Goal: Contribute content

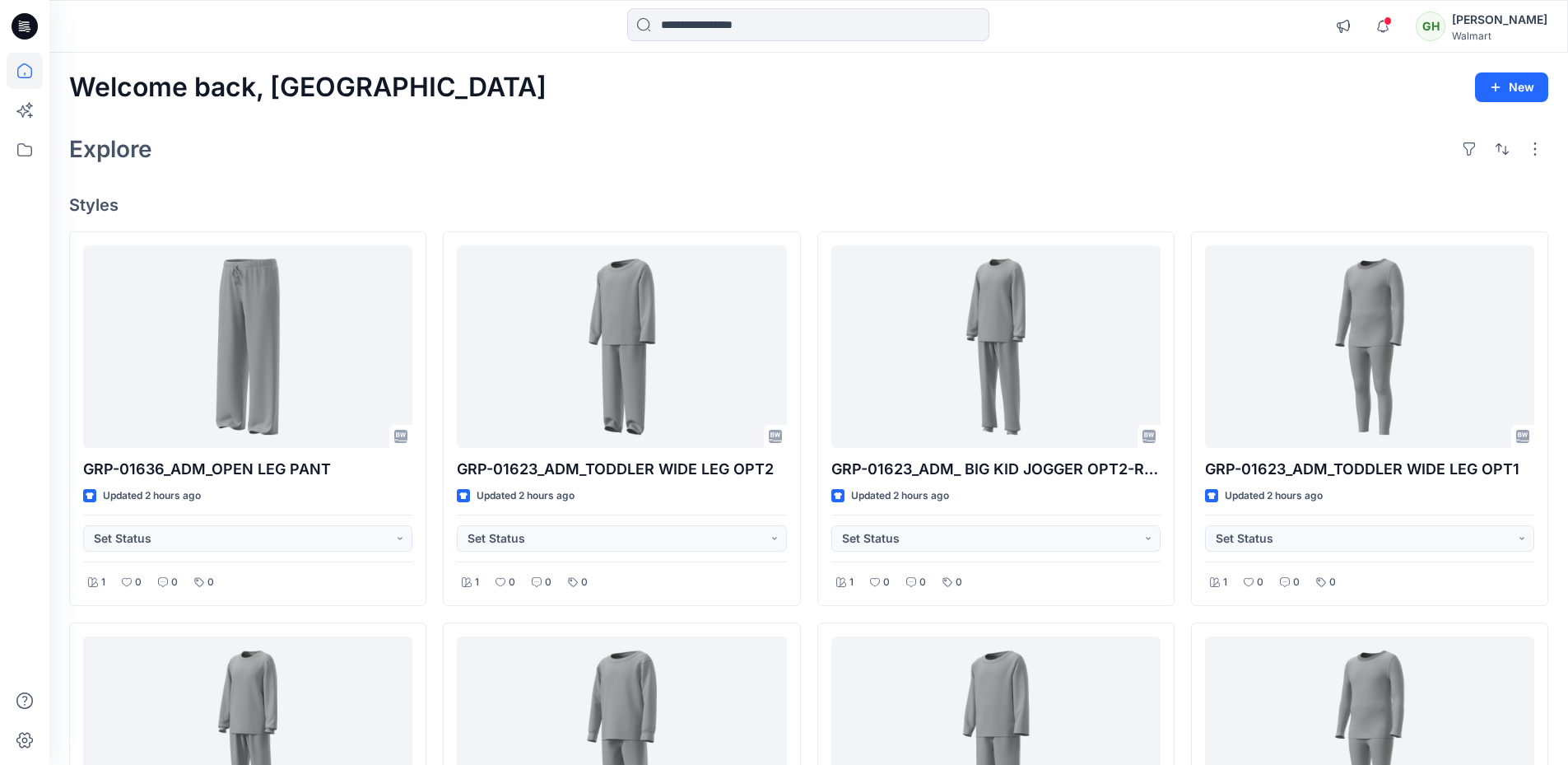
scroll to position [329, 0]
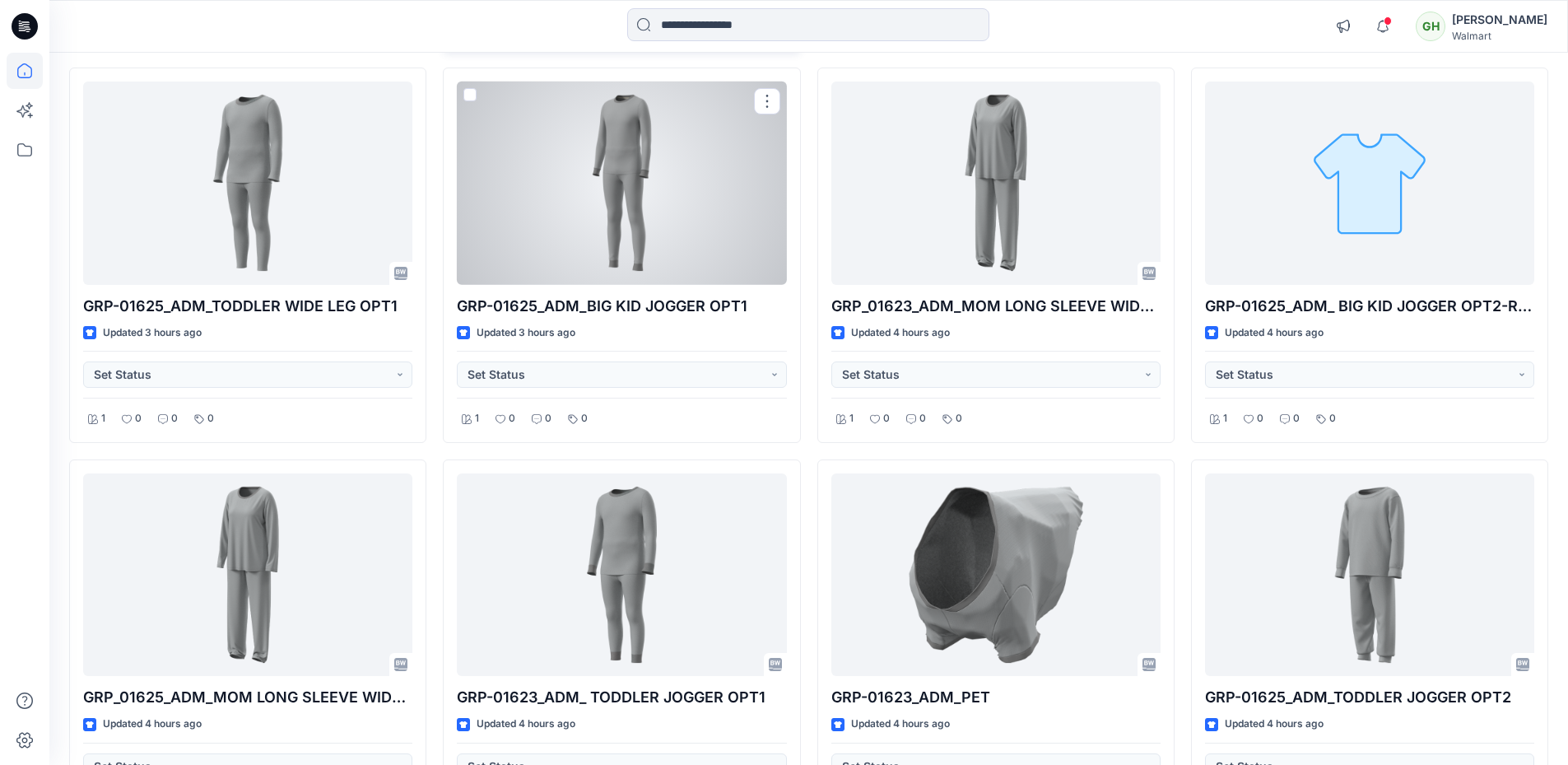
scroll to position [952, 0]
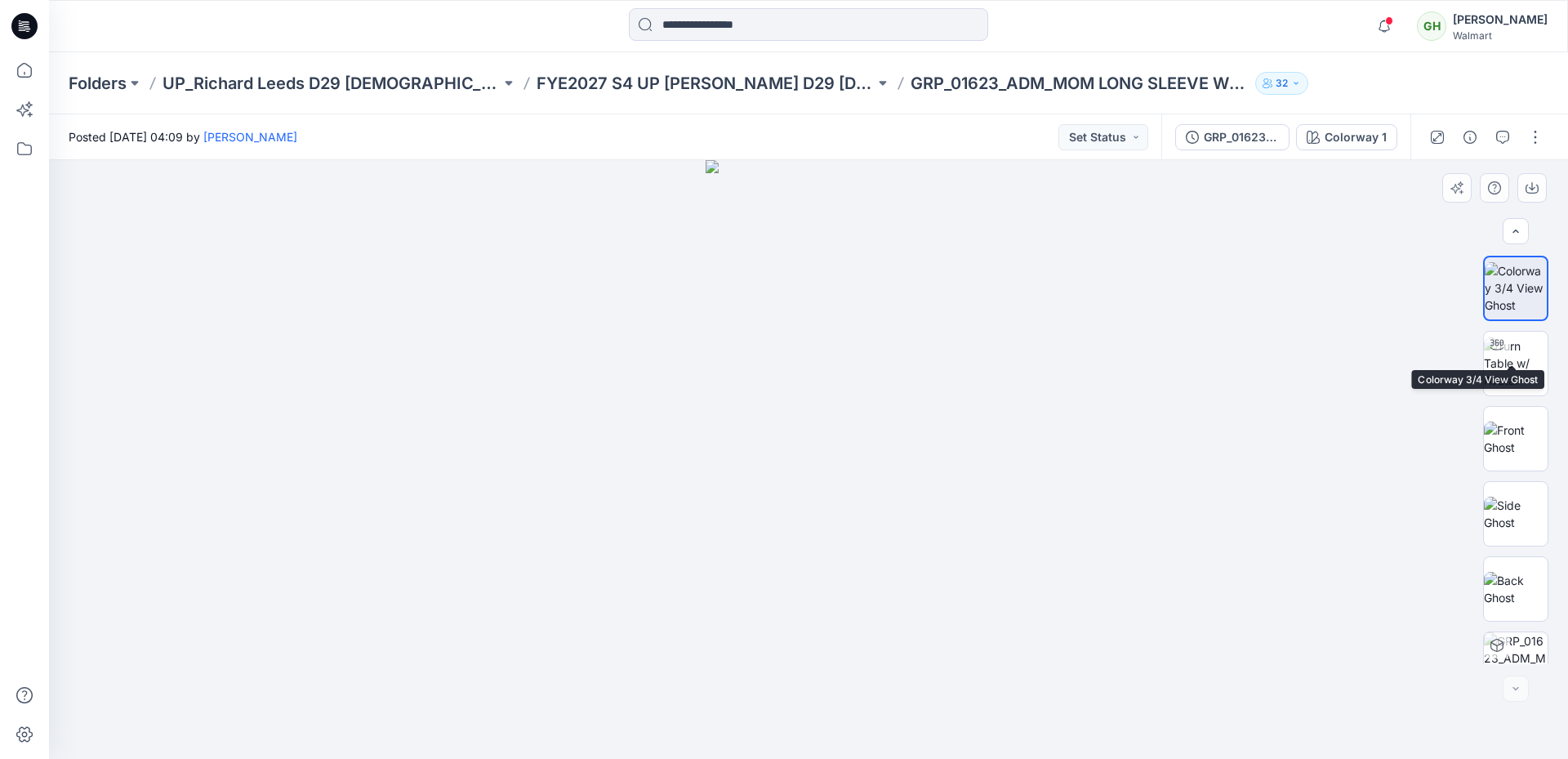
scroll to position [409, 0]
click at [1540, 137] on button "button" at bounding box center [1535, 137] width 26 height 26
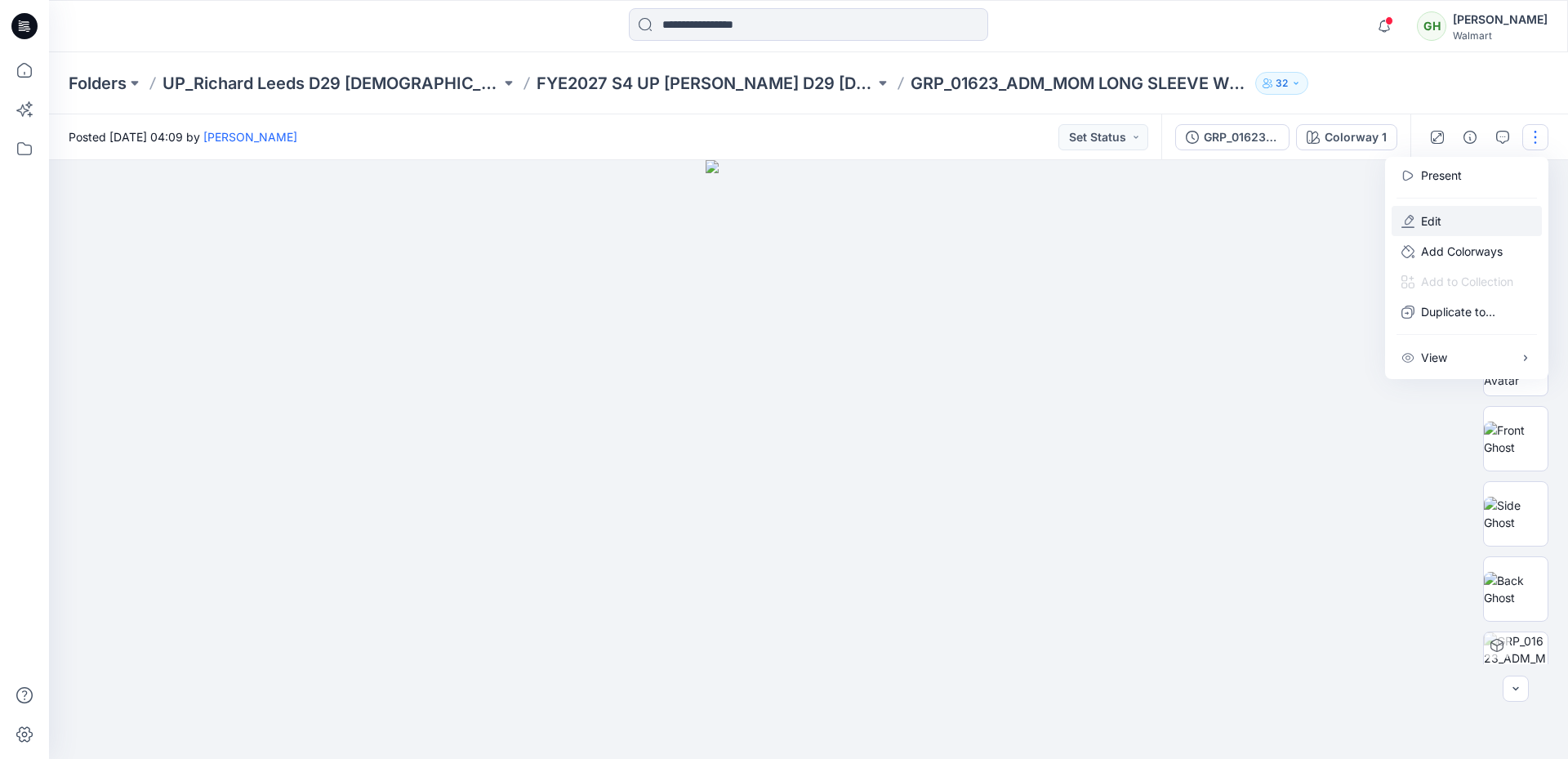
click at [1431, 218] on p "Edit" at bounding box center [1431, 221] width 21 height 17
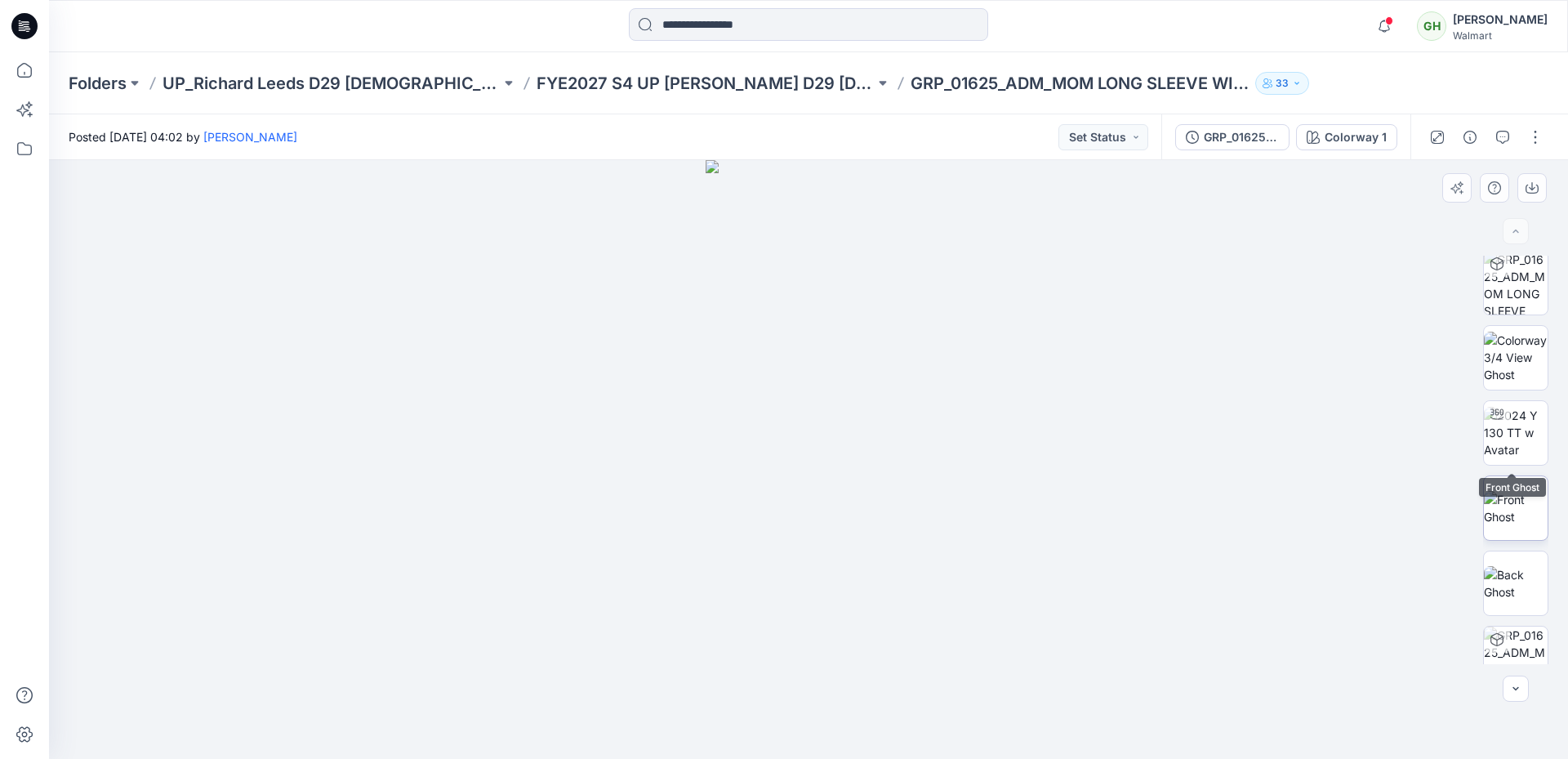
scroll to position [409, 0]
click at [1536, 134] on button "button" at bounding box center [1535, 137] width 26 height 26
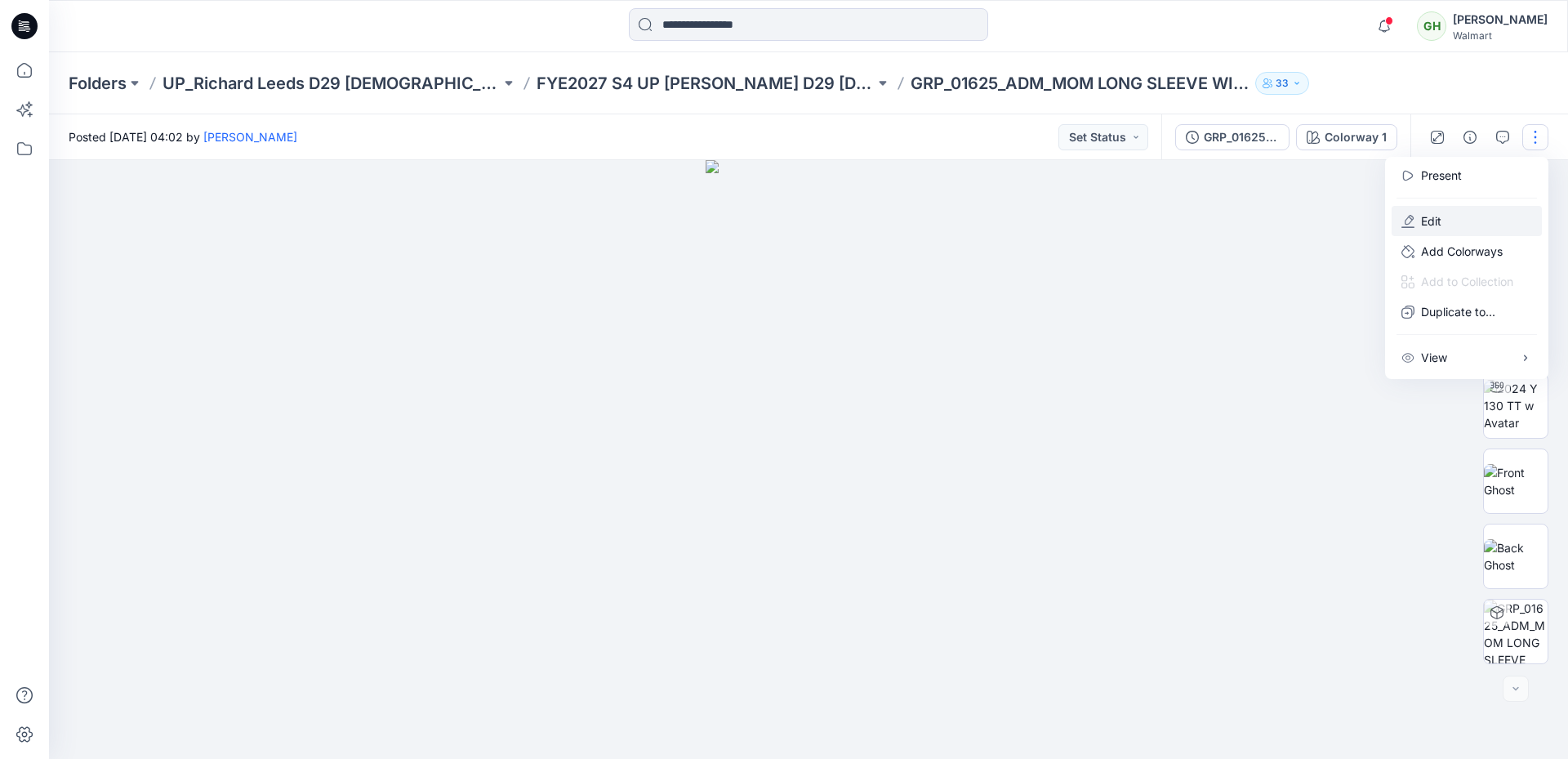
click at [1427, 220] on p "Edit" at bounding box center [1431, 221] width 21 height 17
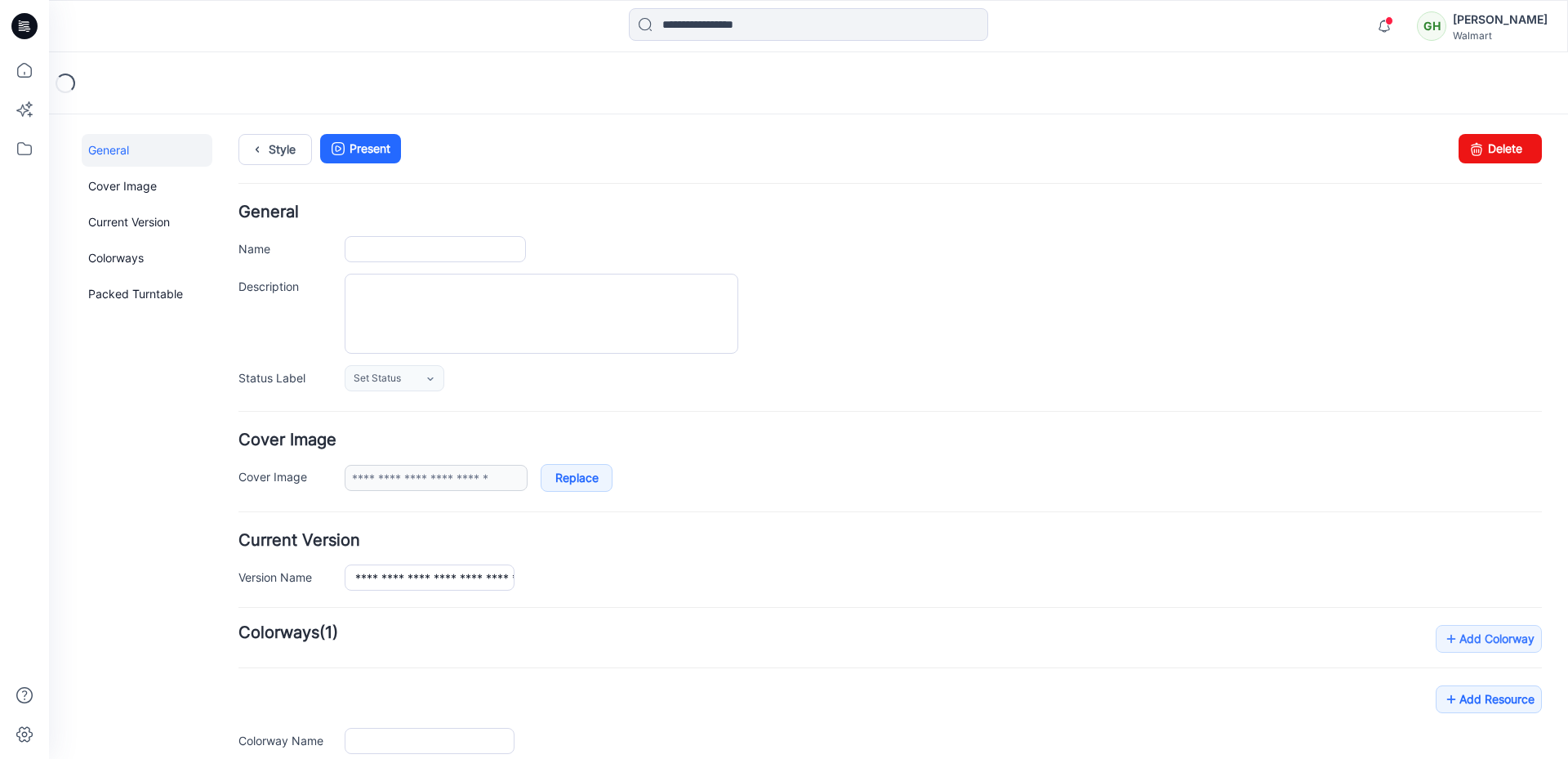
type input "**********"
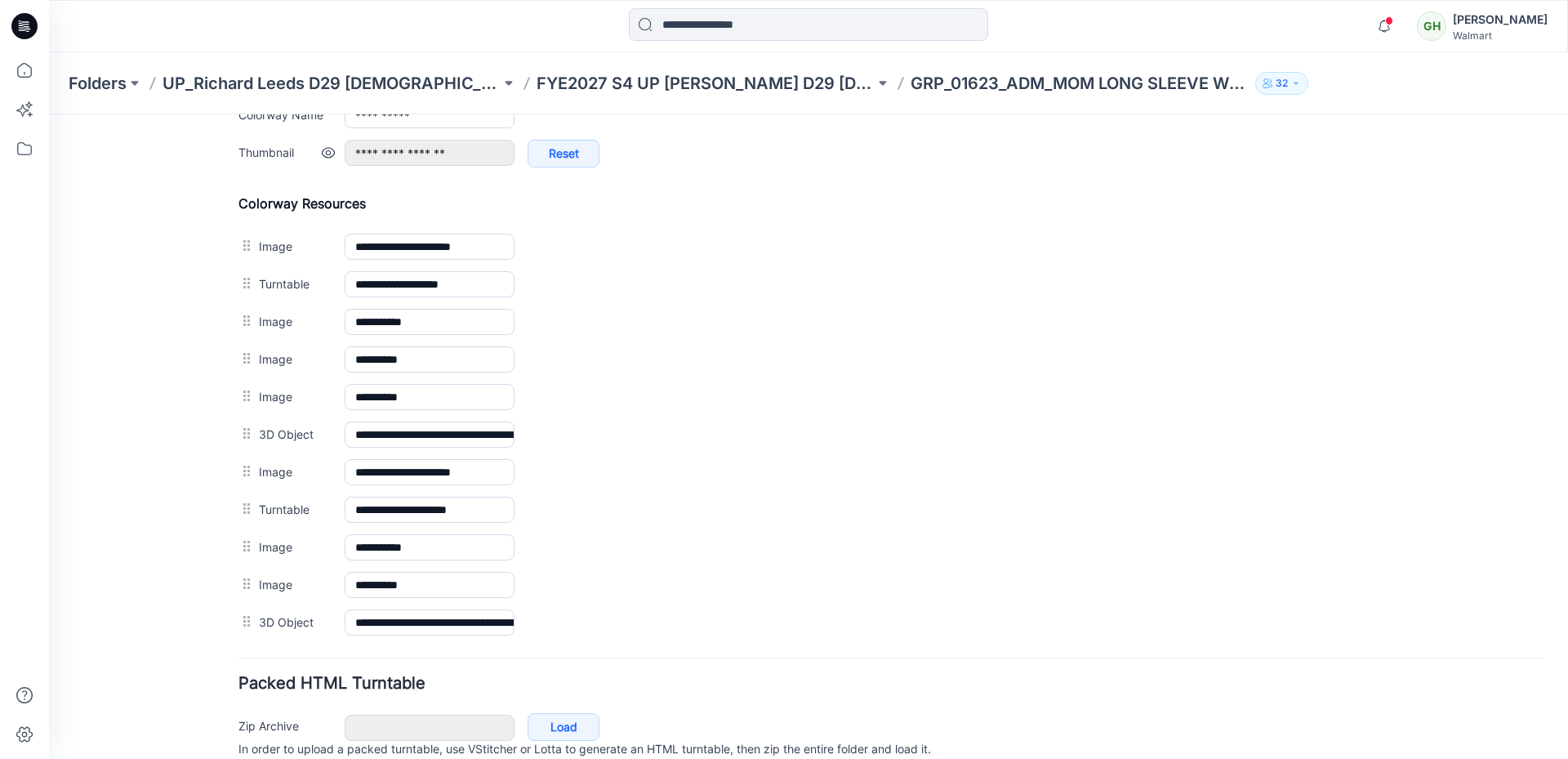
scroll to position [616, 0]
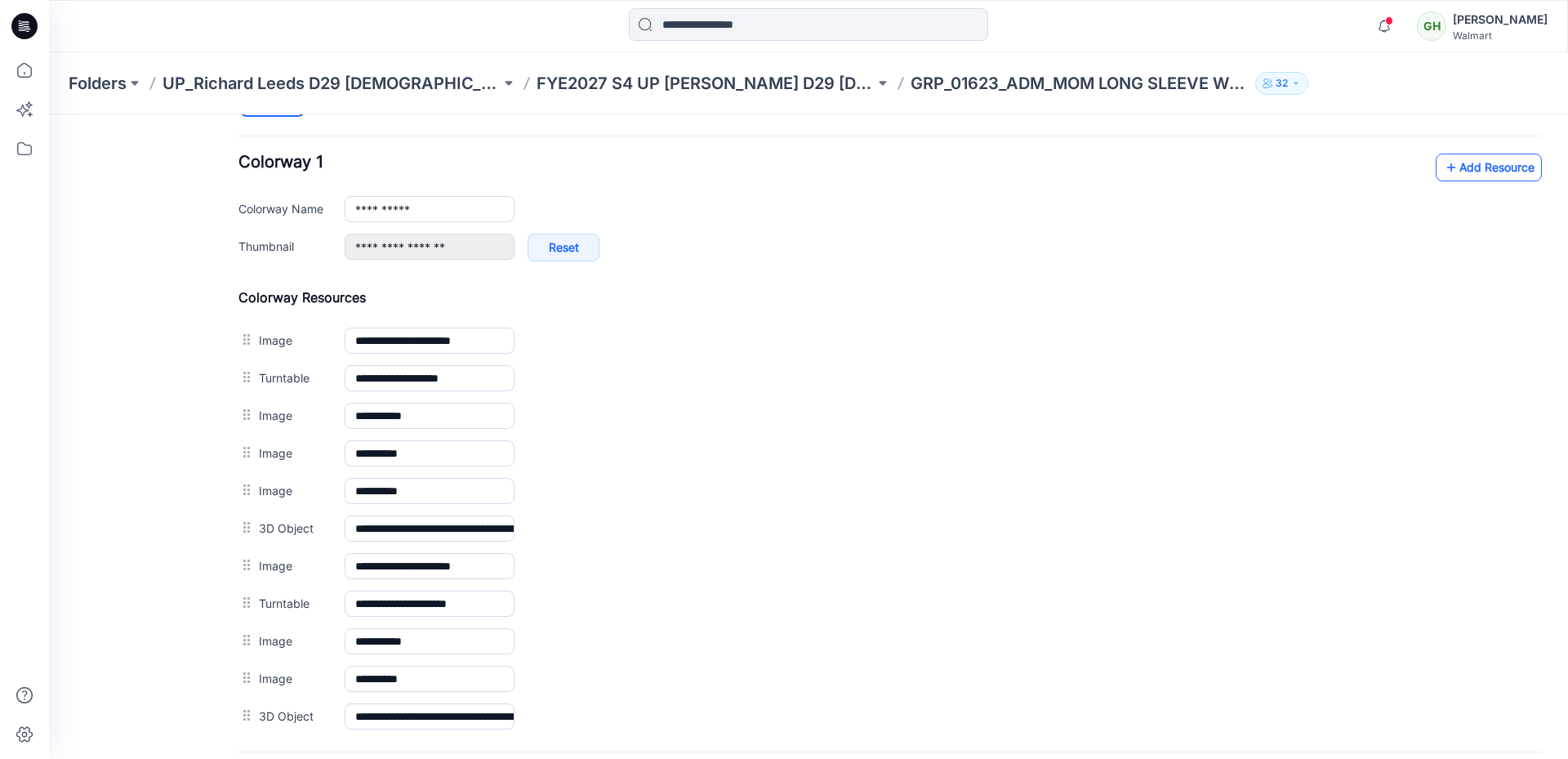
click at [1448, 166] on link "Add Resource" at bounding box center [1488, 167] width 106 height 28
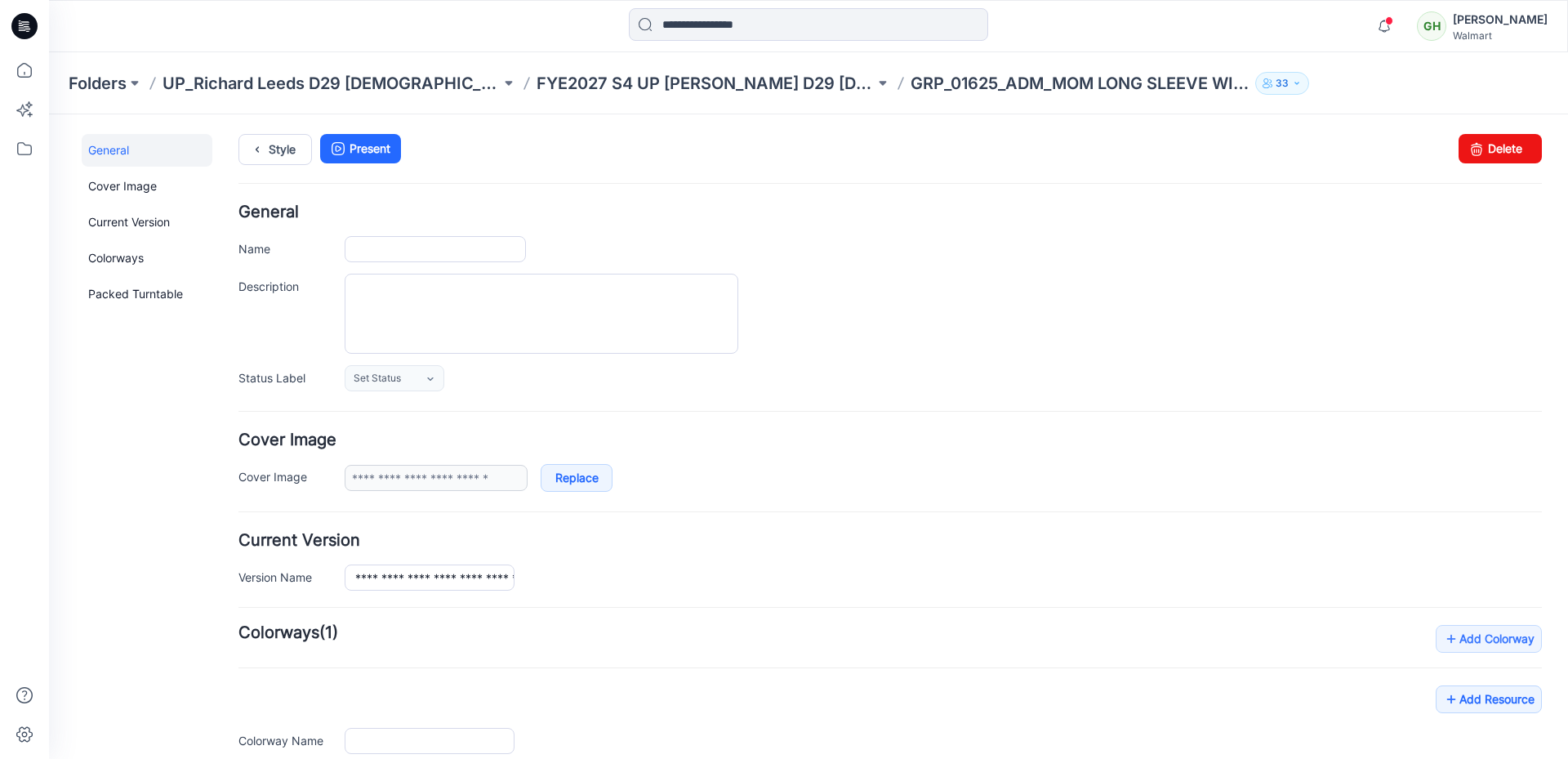
type input "**********"
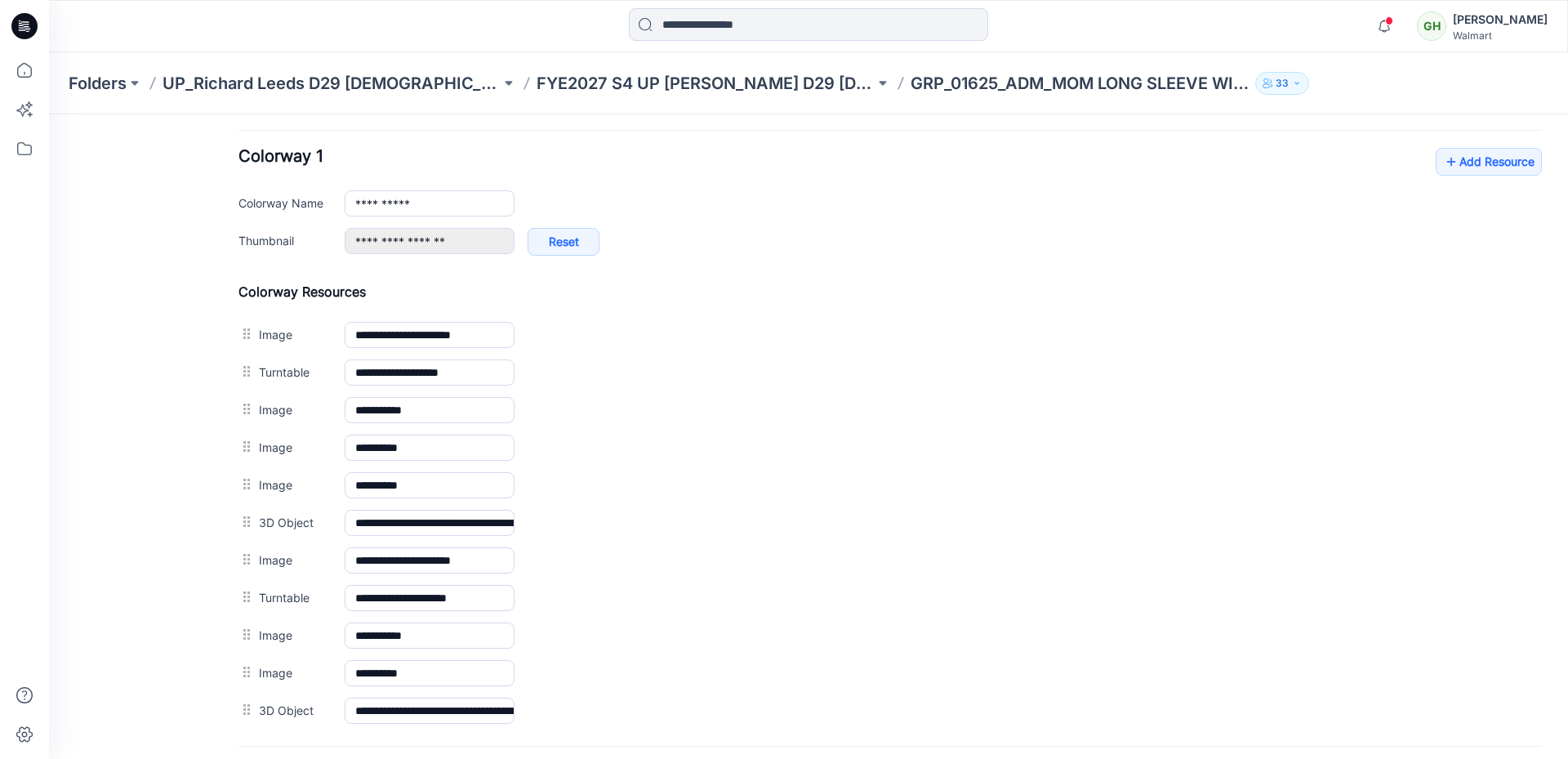
scroll to position [616, 0]
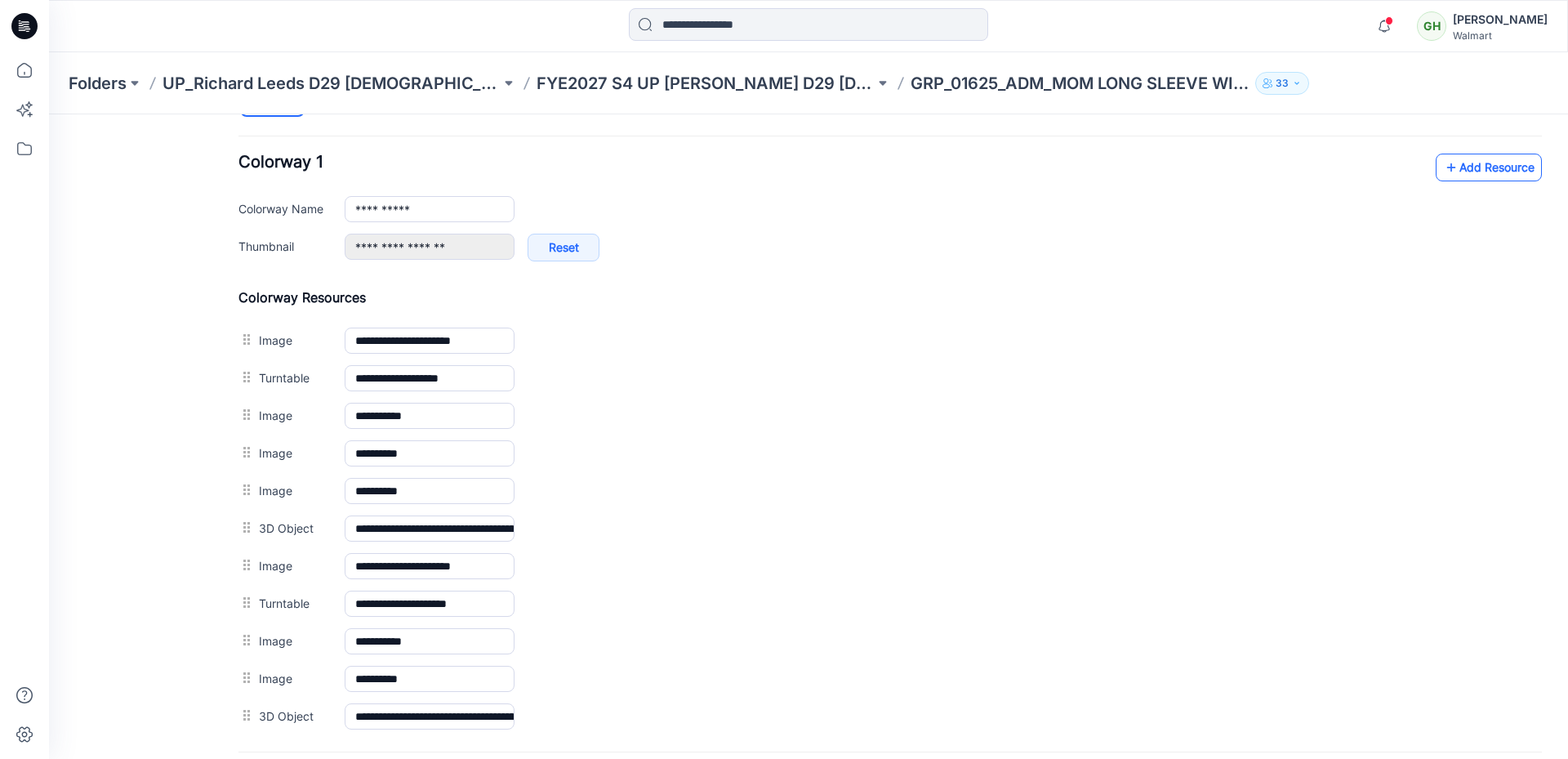
click at [1458, 169] on link "Add Resource" at bounding box center [1488, 167] width 106 height 28
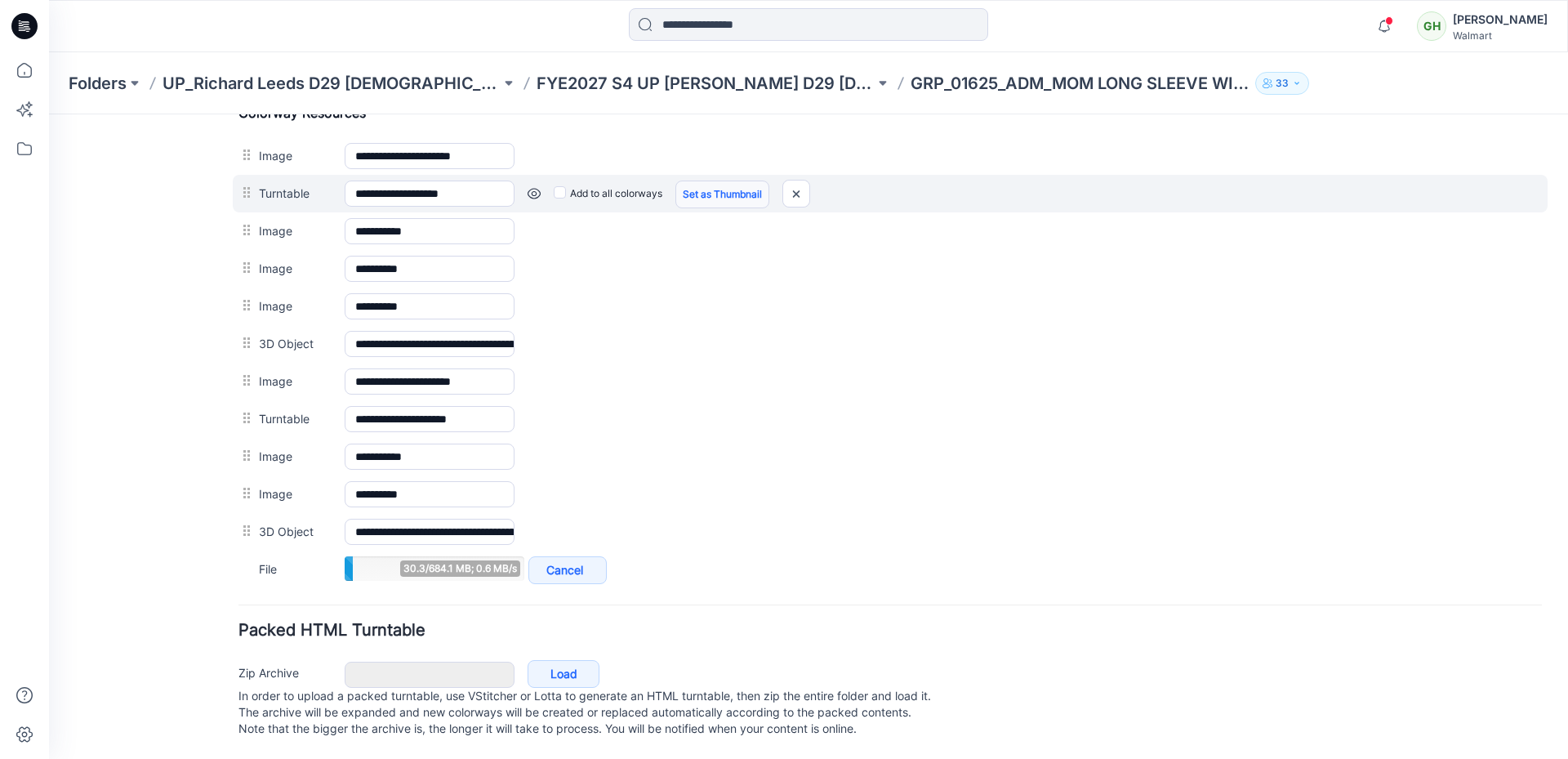
scroll to position [81, 0]
